Goal: Task Accomplishment & Management: Manage account settings

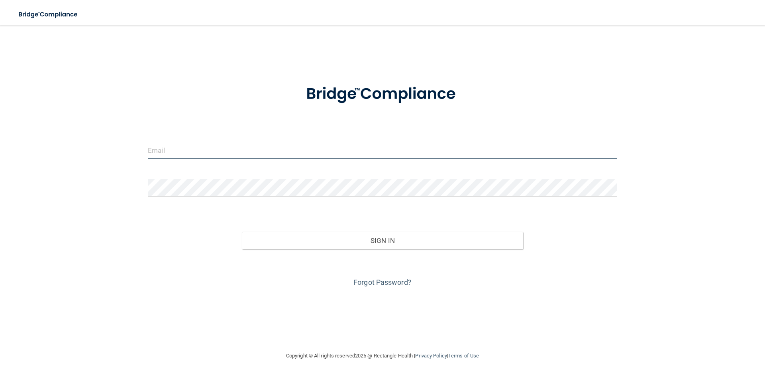
click at [254, 147] on input "email" at bounding box center [383, 150] width 470 height 18
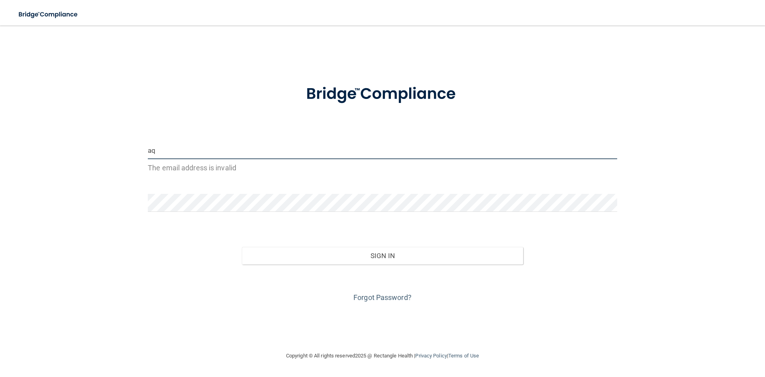
type input "a"
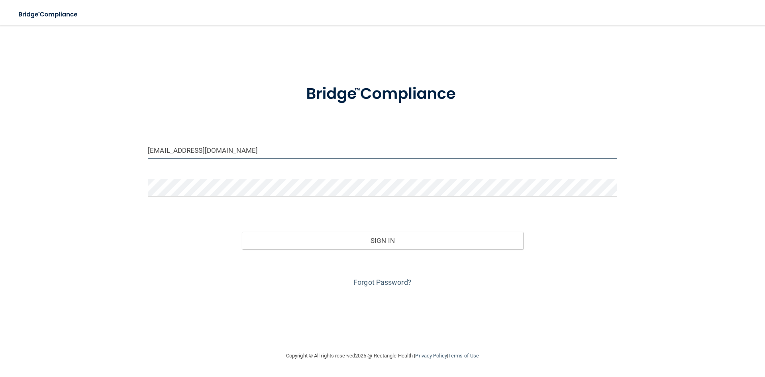
click at [160, 151] on input "[EMAIL_ADDRESS][DOMAIN_NAME]" at bounding box center [383, 150] width 470 height 18
type input "[EMAIL_ADDRESS][DOMAIN_NAME]"
click at [133, 241] on div "[EMAIL_ADDRESS][DOMAIN_NAME] Invalid email/password. You don't have permission …" at bounding box center [383, 187] width 734 height 309
click at [390, 279] on link "Forgot Password?" at bounding box center [383, 282] width 58 height 8
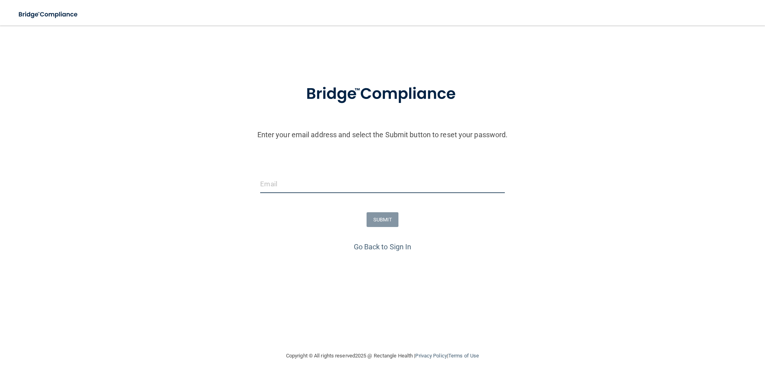
click at [319, 183] on input "email" at bounding box center [382, 184] width 244 height 18
type input "[EMAIL_ADDRESS][DOMAIN_NAME]"
click at [394, 218] on button "SUBMIT" at bounding box center [383, 219] width 32 height 15
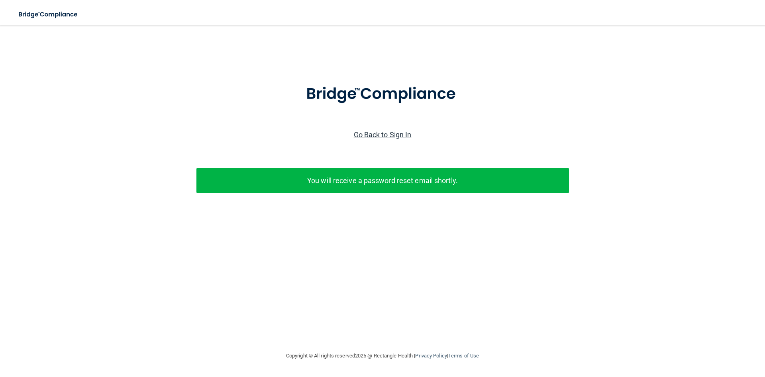
click at [388, 135] on link "Go Back to Sign In" at bounding box center [383, 134] width 58 height 8
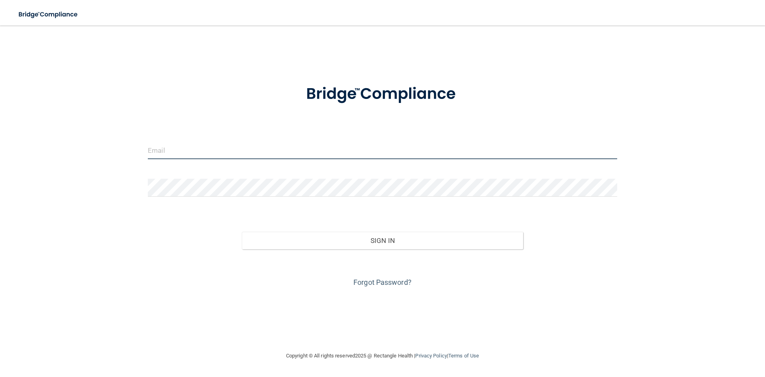
click at [297, 154] on input "email" at bounding box center [383, 150] width 470 height 18
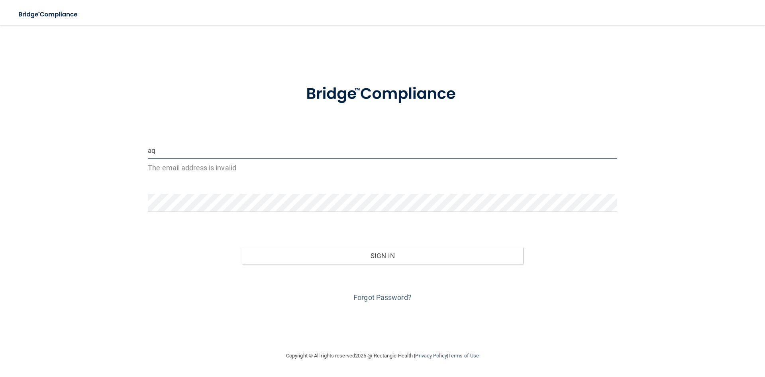
type input "[EMAIL_ADDRESS][DOMAIN_NAME]"
